Goal: Information Seeking & Learning: Find specific fact

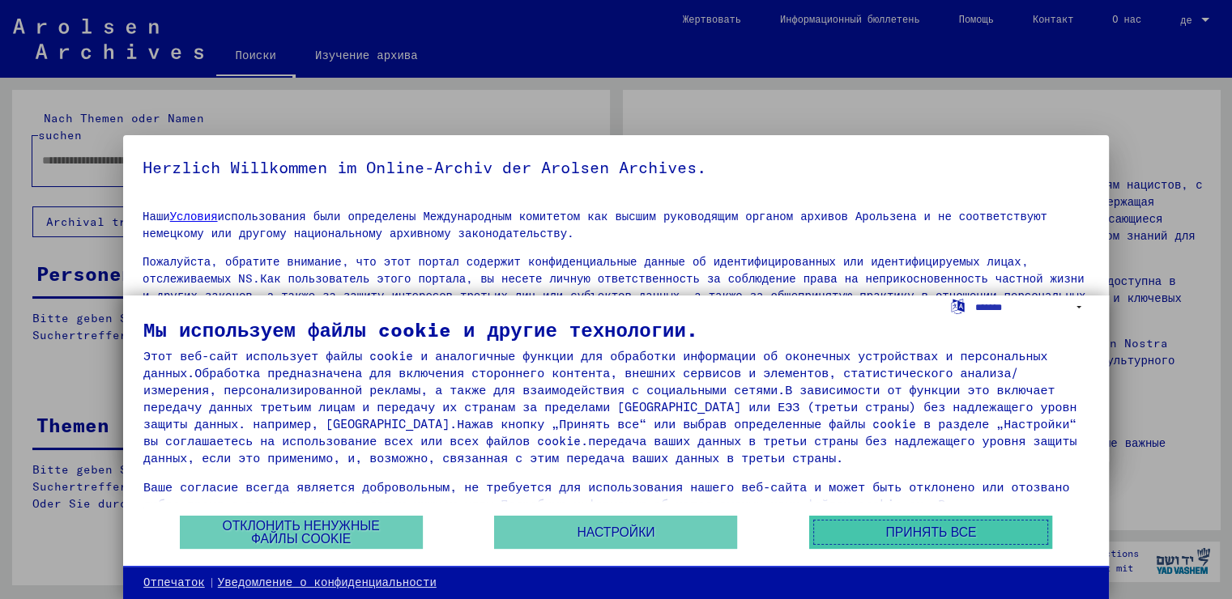
click at [847, 526] on button "Принять все" at bounding box center [930, 532] width 243 height 33
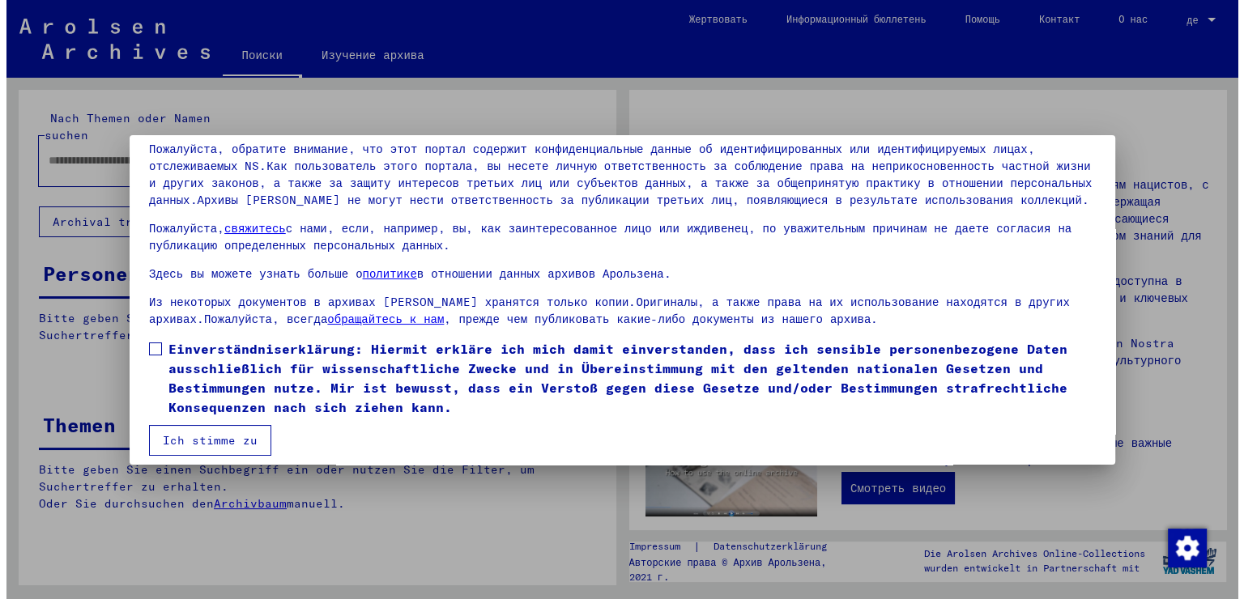
scroll to position [122, 0]
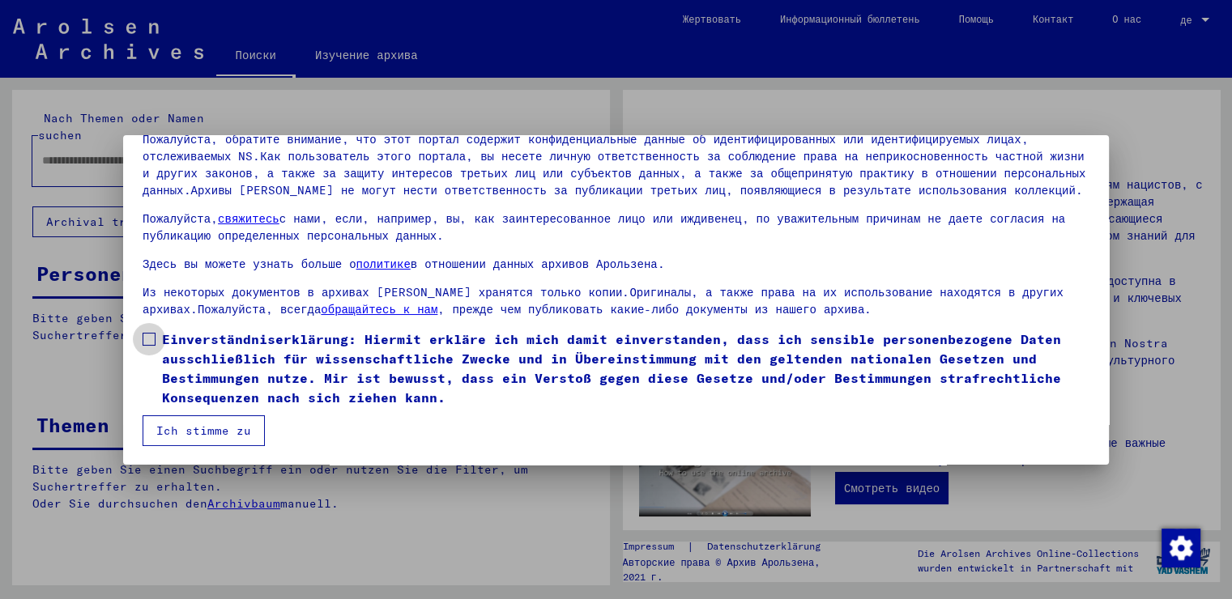
click at [147, 335] on span at bounding box center [149, 339] width 13 height 13
click at [214, 444] on button "Ich stimme zu" at bounding box center [204, 431] width 122 height 31
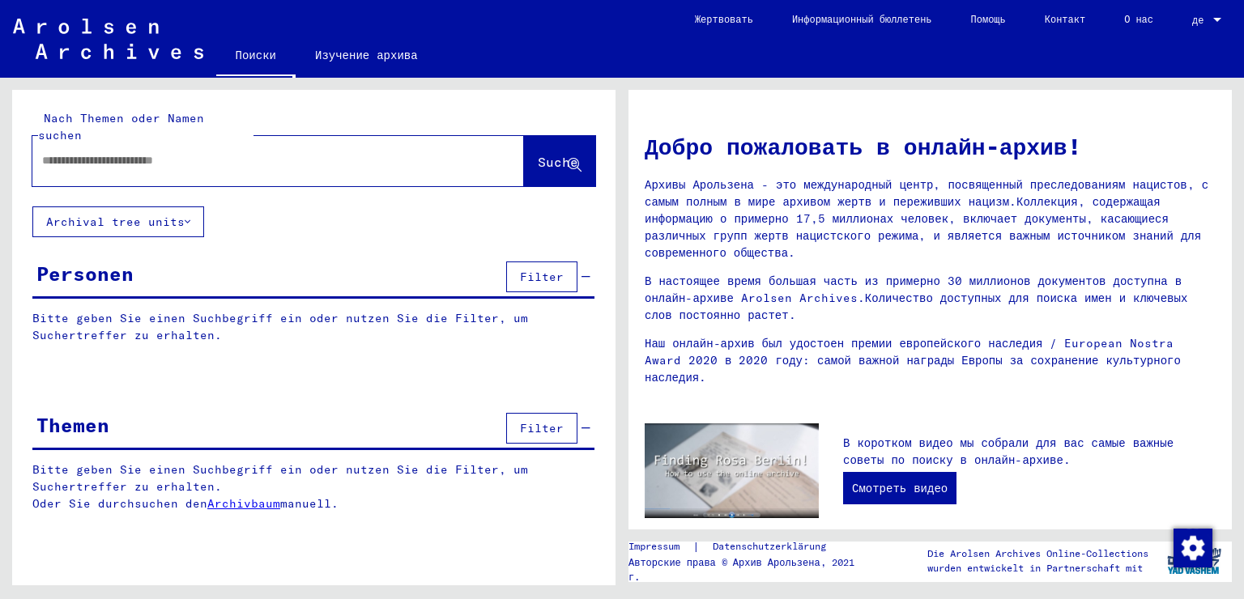
click at [308, 152] on input "text" at bounding box center [258, 160] width 433 height 17
type input "**********"
click at [565, 154] on ya-tr-span "Suche" at bounding box center [558, 162] width 41 height 16
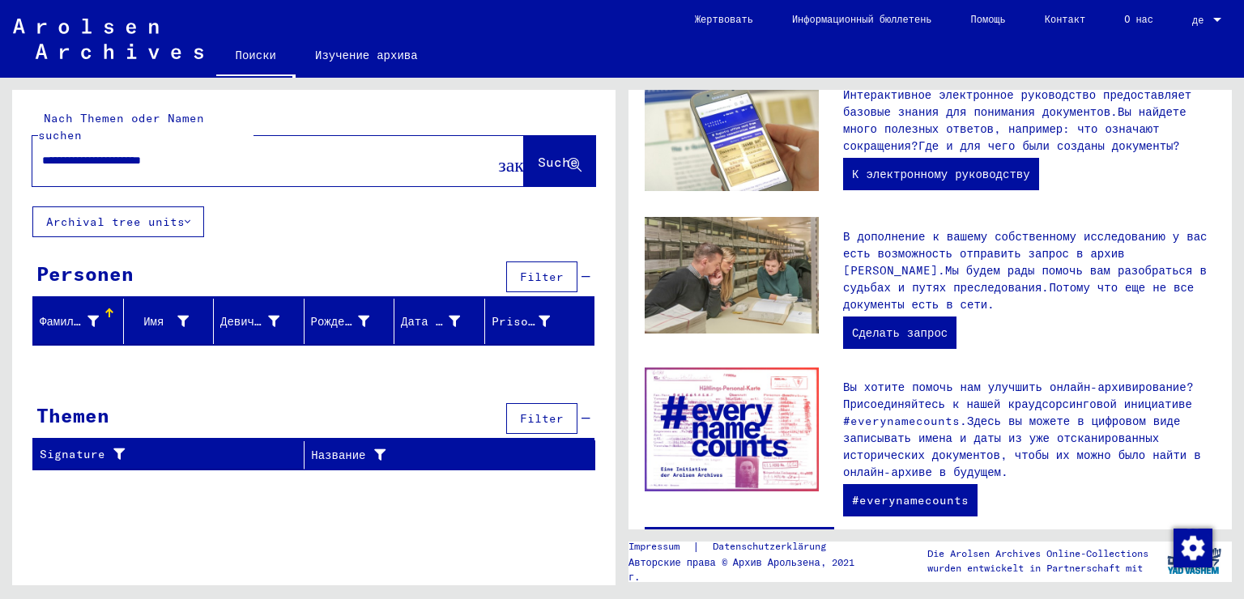
scroll to position [494, 0]
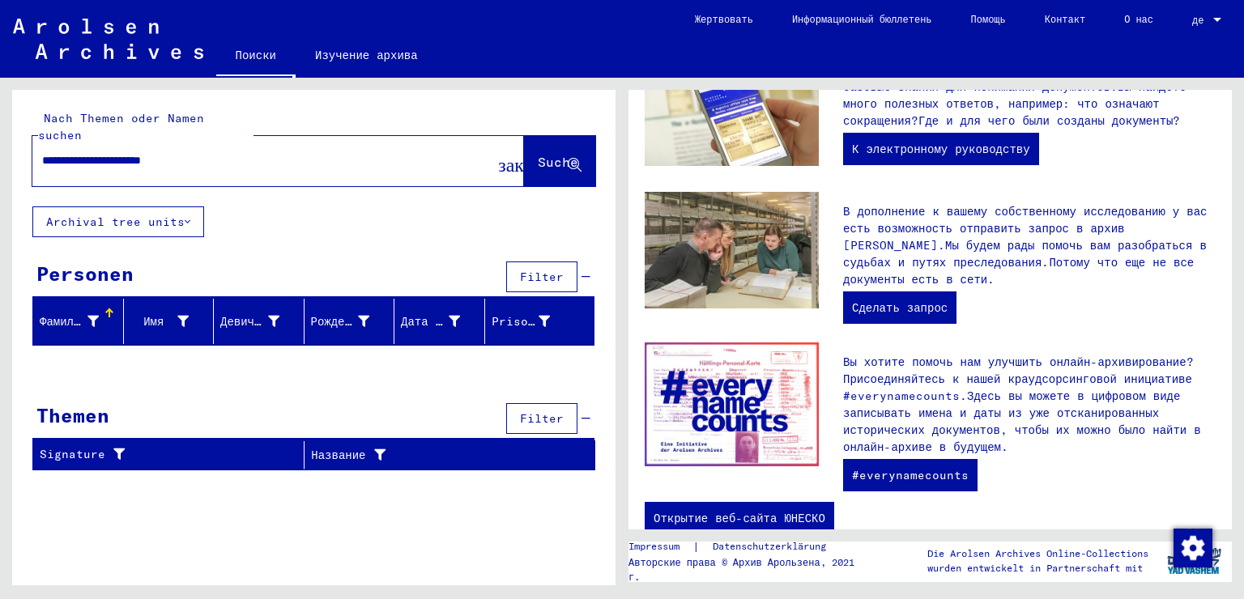
click at [126, 217] on button "Archival tree units" at bounding box center [118, 222] width 172 height 31
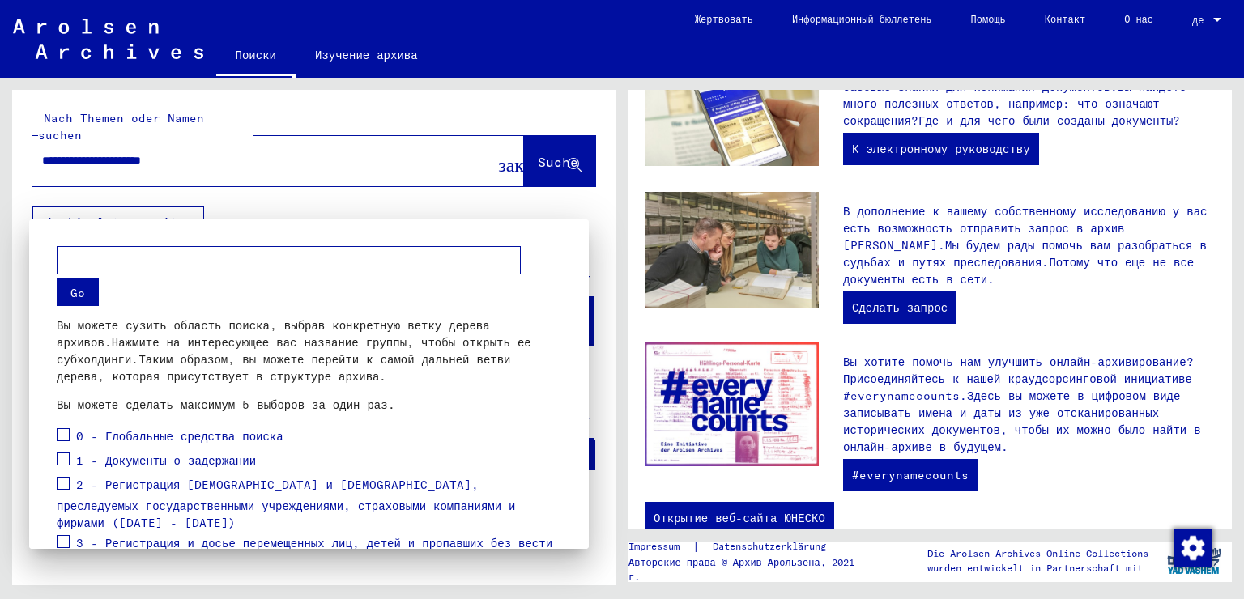
click at [428, 178] on div at bounding box center [622, 299] width 1244 height 599
